Goal: Information Seeking & Learning: Learn about a topic

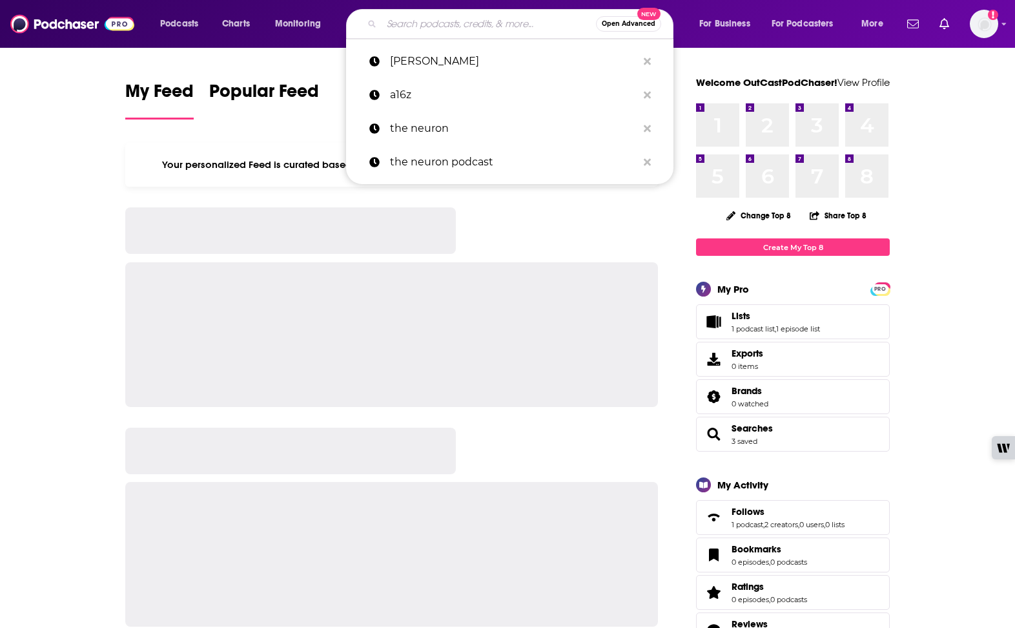
drag, startPoint x: 0, startPoint y: 0, endPoint x: 440, endPoint y: 31, distance: 441.6
click at [440, 31] on input "Search podcasts, credits, & more..." at bounding box center [489, 24] width 214 height 21
paste input "[PERSON_NAME]"
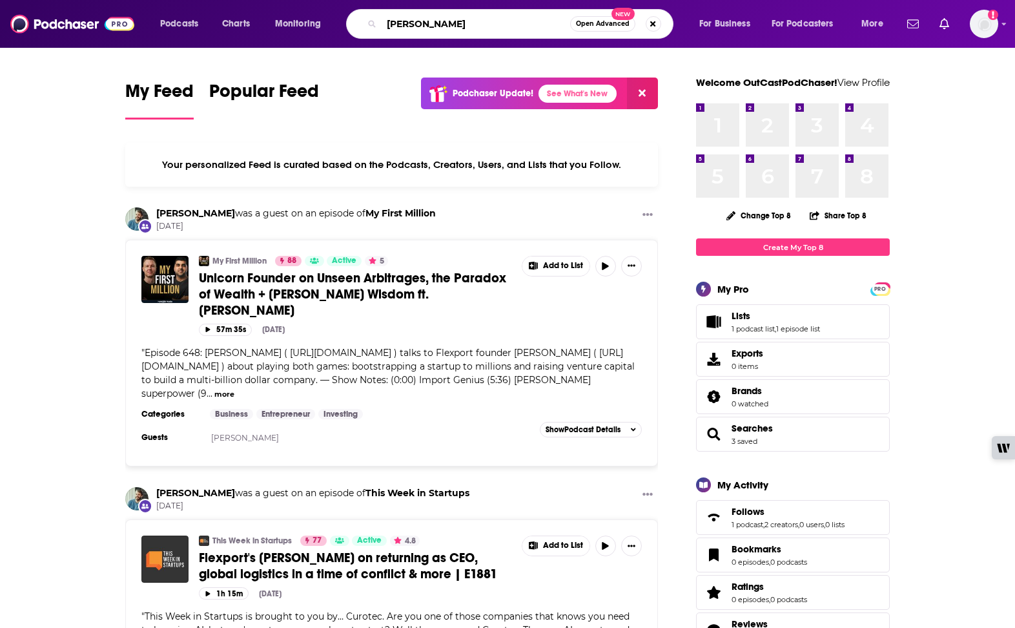
type input "[PERSON_NAME]"
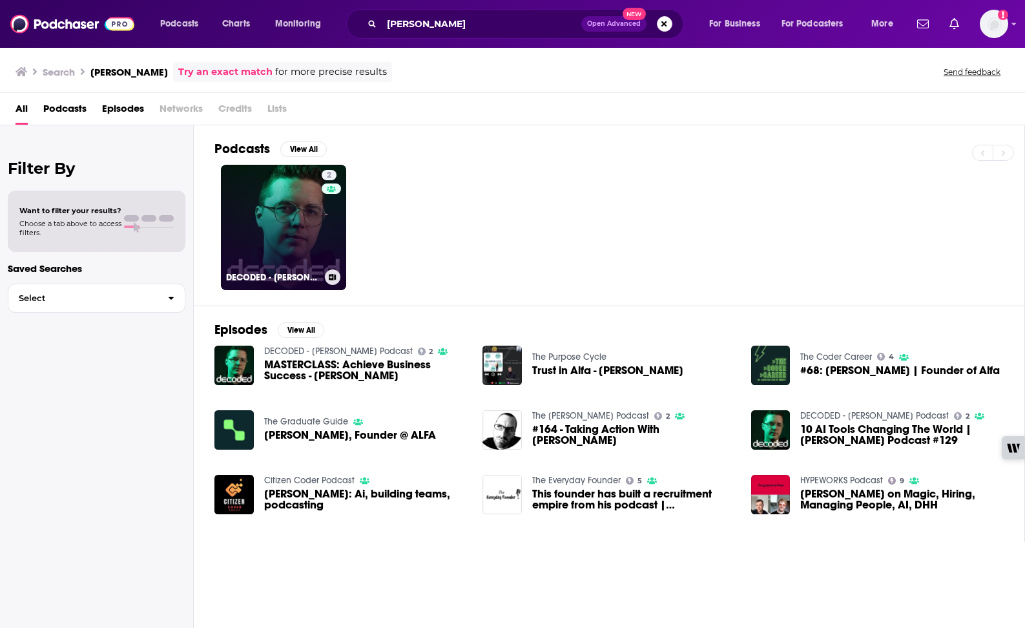
click at [270, 220] on link "2 DECODED - [PERSON_NAME] Podcast" at bounding box center [283, 227] width 125 height 125
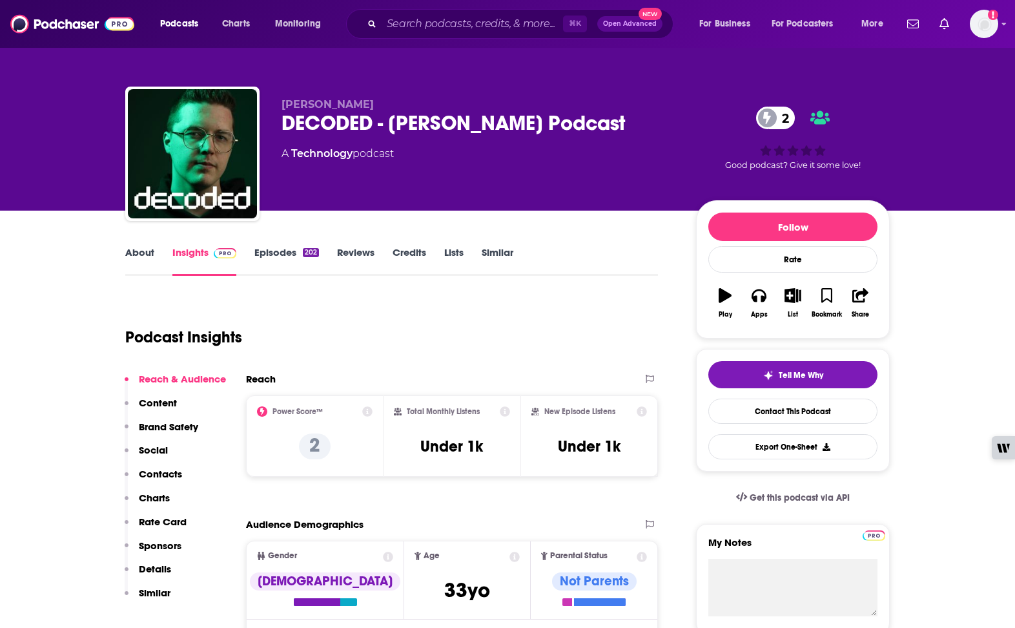
click at [271, 253] on link "Episodes 202" at bounding box center [286, 261] width 65 height 30
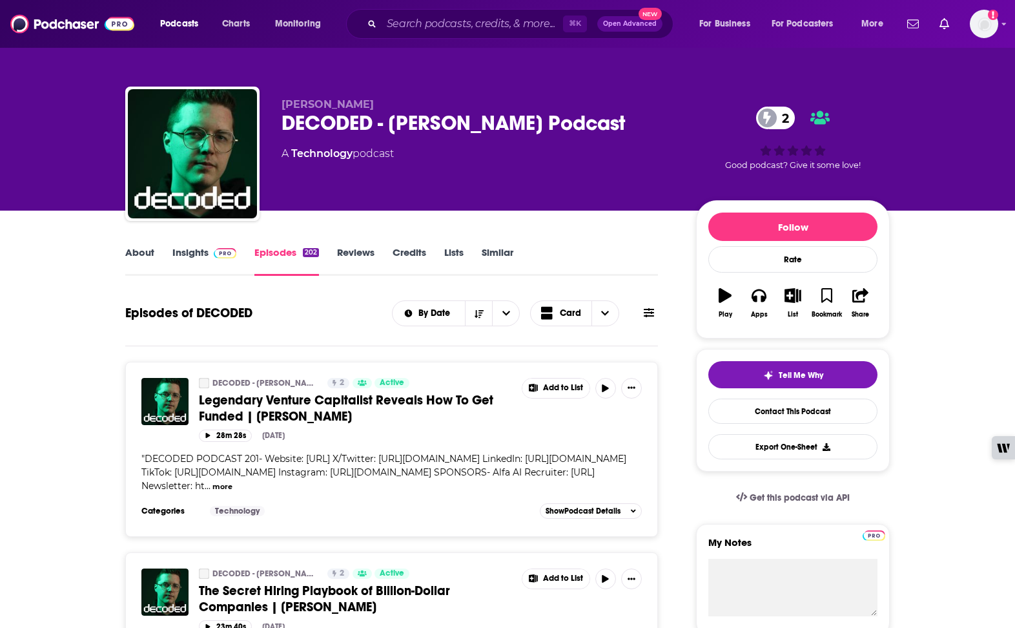
click at [211, 260] on link "Insights" at bounding box center [204, 261] width 64 height 30
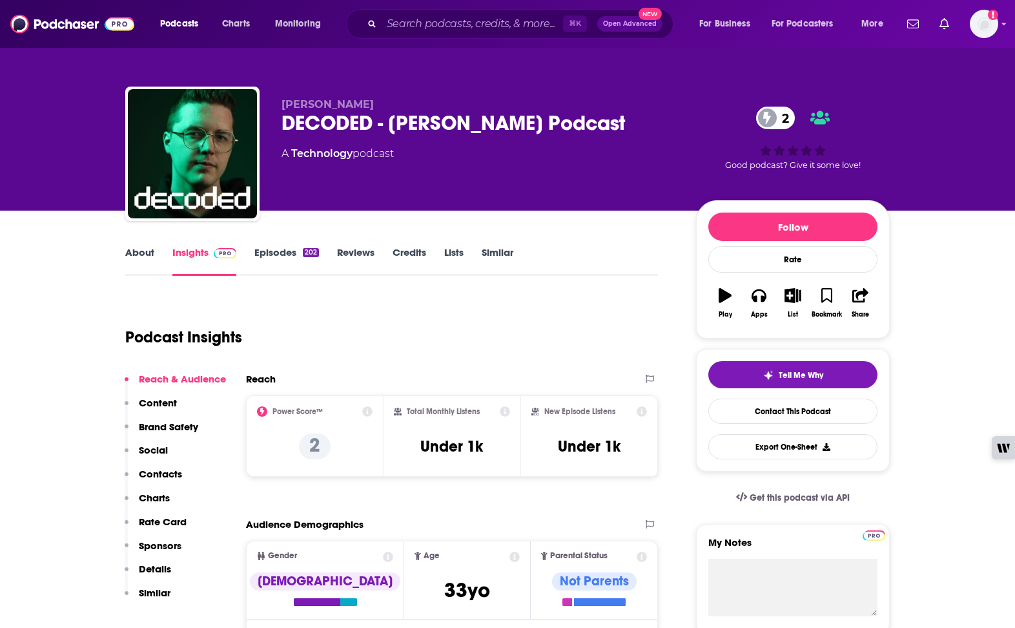
click at [295, 249] on link "Episodes 202" at bounding box center [286, 261] width 65 height 30
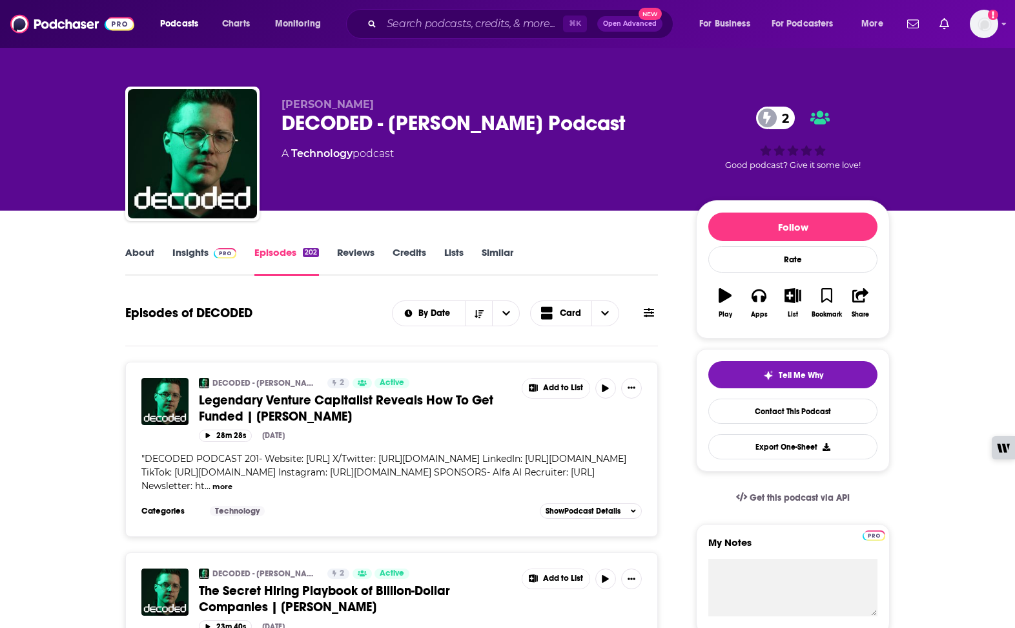
click at [193, 258] on link "Insights" at bounding box center [204, 261] width 64 height 30
